Goal: Information Seeking & Learning: Learn about a topic

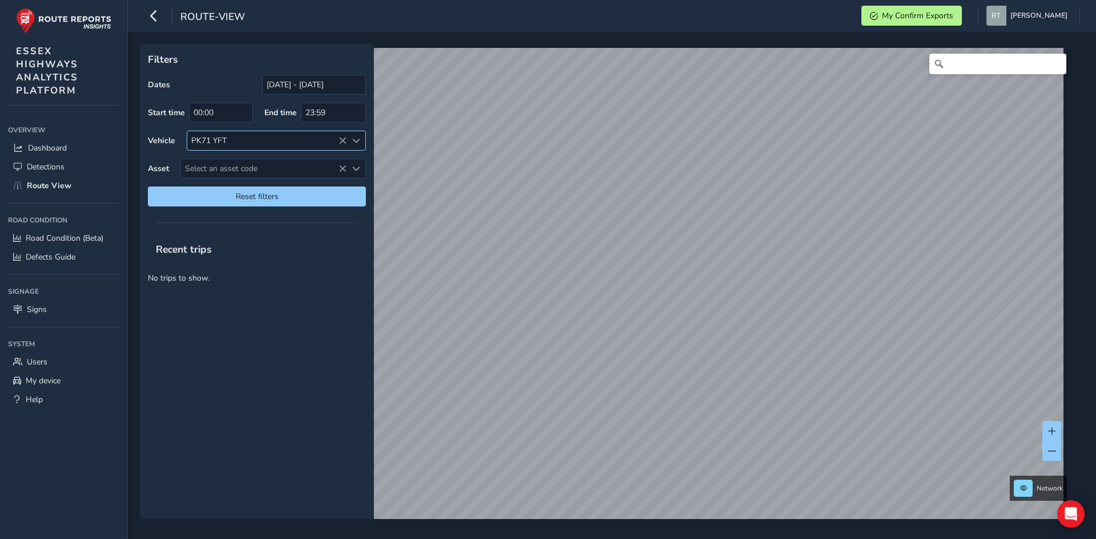
click at [340, 141] on icon at bounding box center [343, 141] width 8 height 8
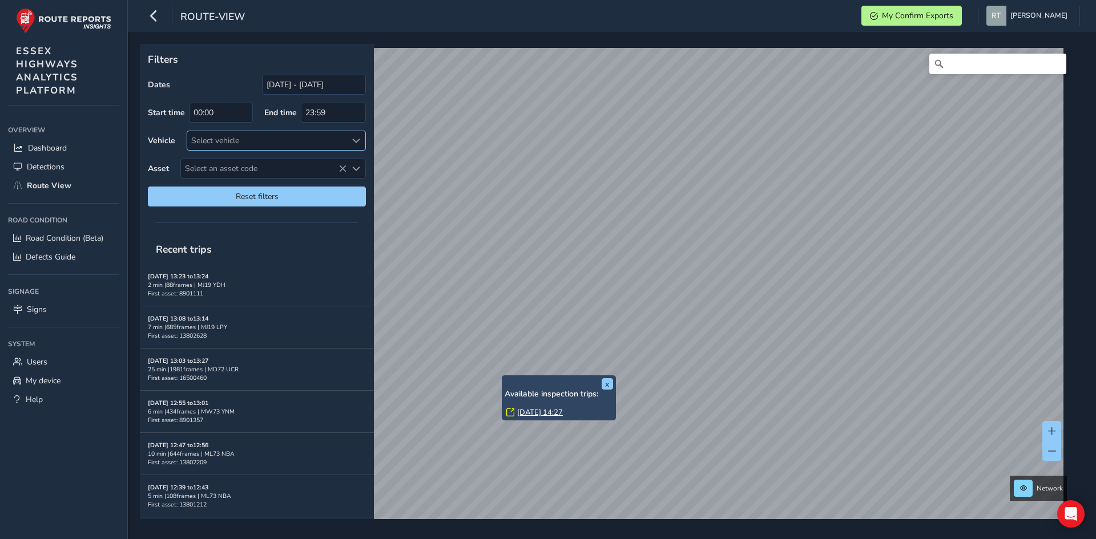
click at [537, 413] on link "[DATE] 14:27" at bounding box center [540, 413] width 46 height 10
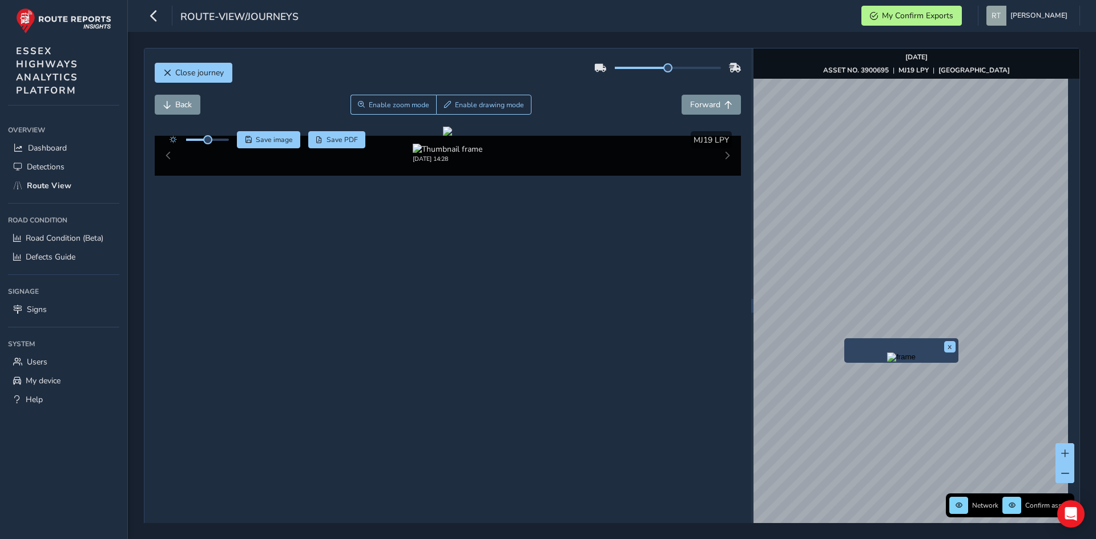
click at [901, 362] on img "Preview frame" at bounding box center [901, 357] width 29 height 9
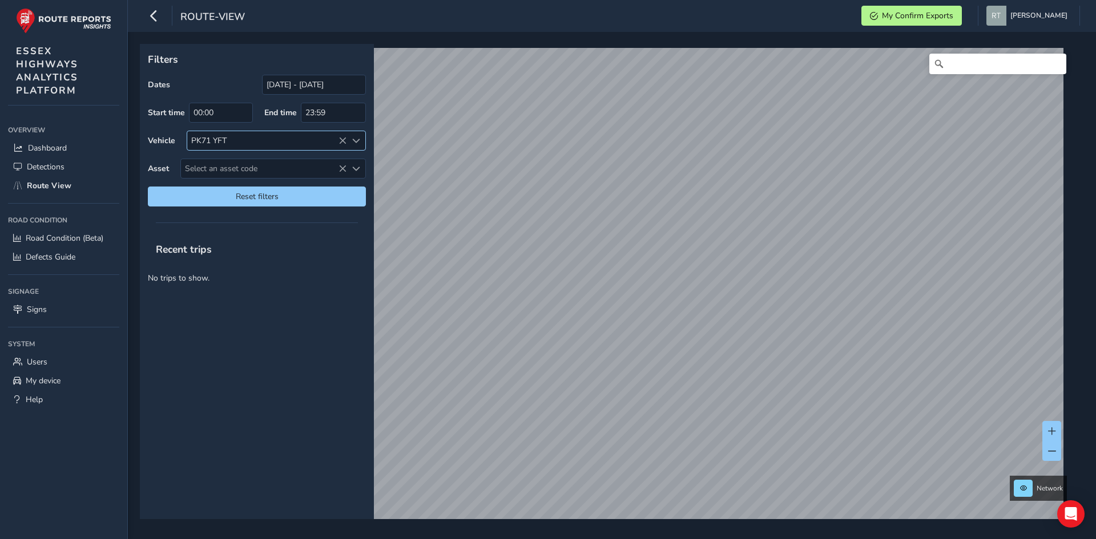
click at [344, 142] on icon at bounding box center [343, 141] width 8 height 8
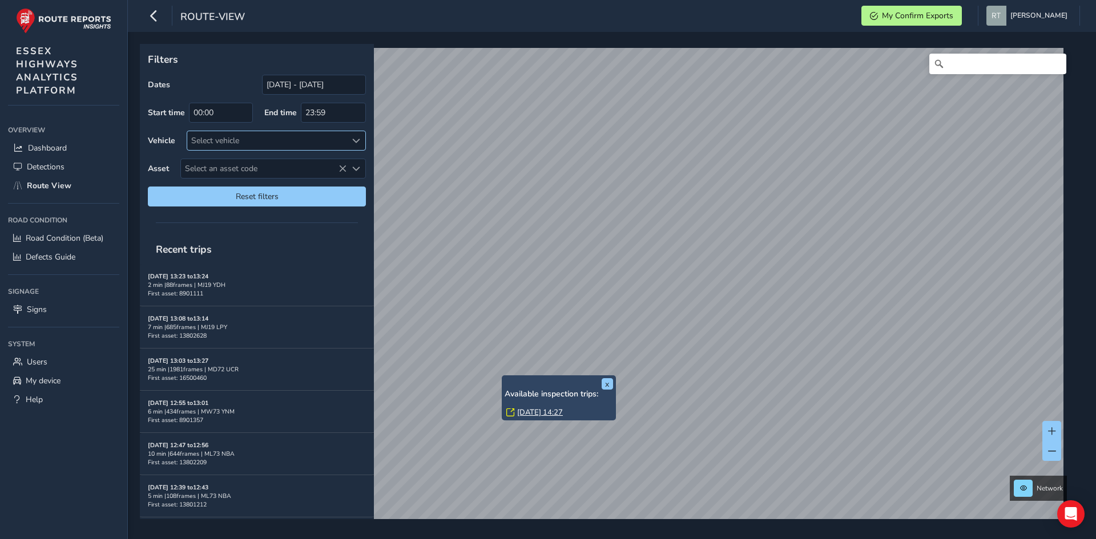
click at [551, 410] on link "[DATE] 14:27" at bounding box center [540, 413] width 46 height 10
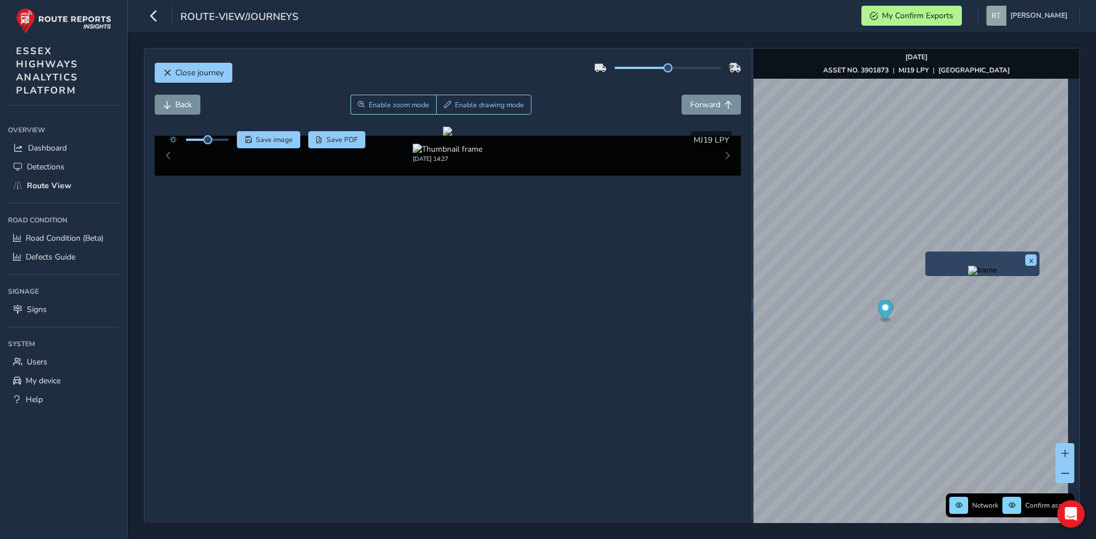
click at [968, 275] on img "Preview frame" at bounding box center [982, 270] width 29 height 9
